Goal: Task Accomplishment & Management: Manage account settings

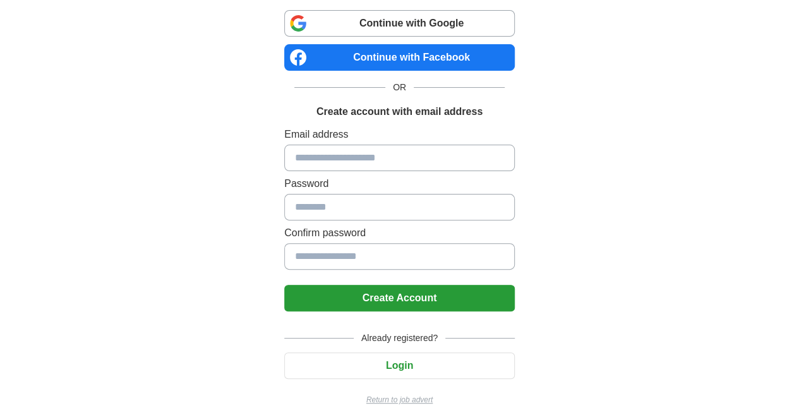
scroll to position [84, 0]
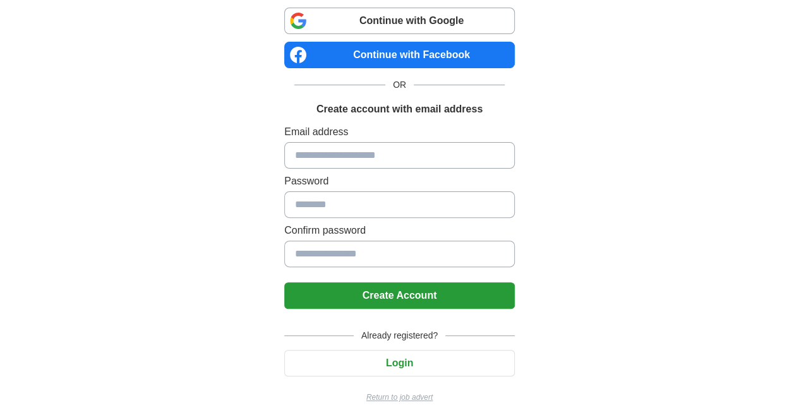
click at [406, 351] on button "Login" at bounding box center [399, 363] width 231 height 27
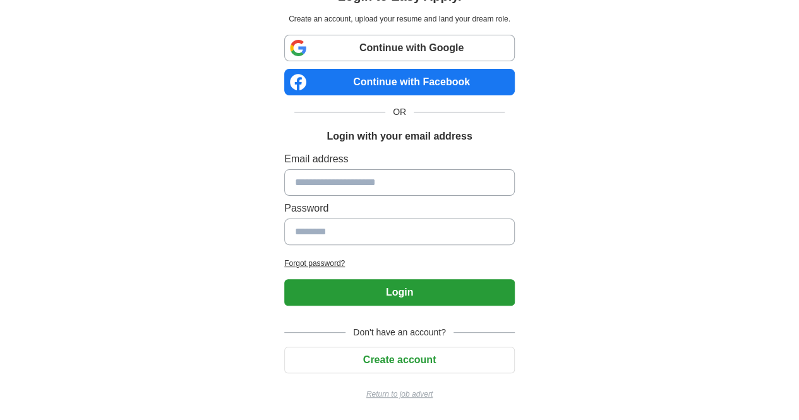
scroll to position [54, 0]
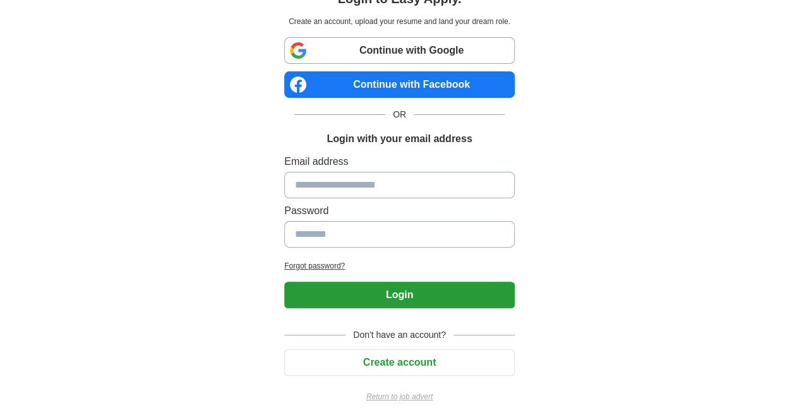
click at [329, 169] on div "Email address Password" at bounding box center [399, 203] width 231 height 99
click at [337, 179] on input at bounding box center [399, 185] width 231 height 27
type input "**********"
click at [345, 232] on input at bounding box center [399, 234] width 231 height 27
click at [346, 237] on input at bounding box center [399, 234] width 231 height 27
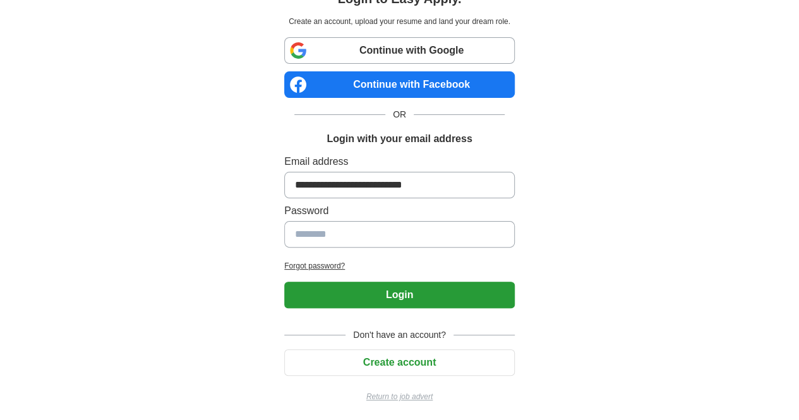
click at [348, 238] on input at bounding box center [399, 234] width 231 height 27
